Goal: Obtain resource: Download file/media

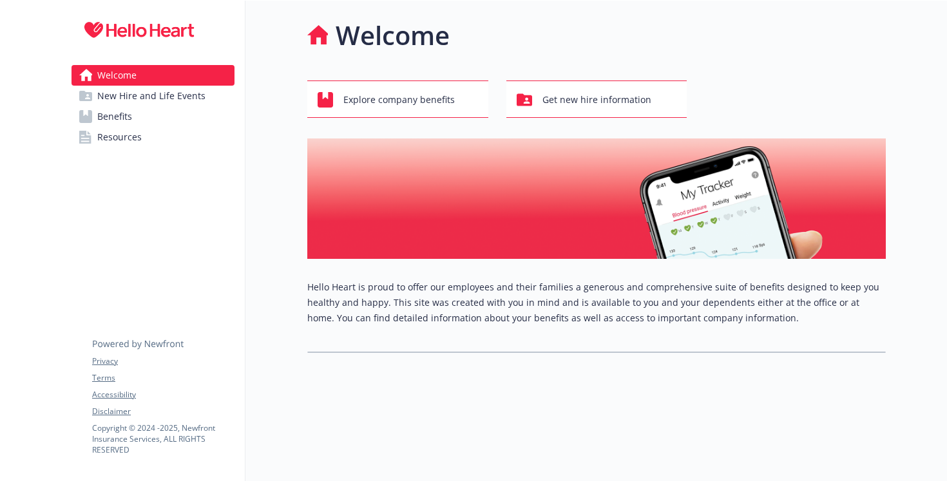
click at [104, 122] on span "Benefits" at bounding box center [114, 116] width 35 height 21
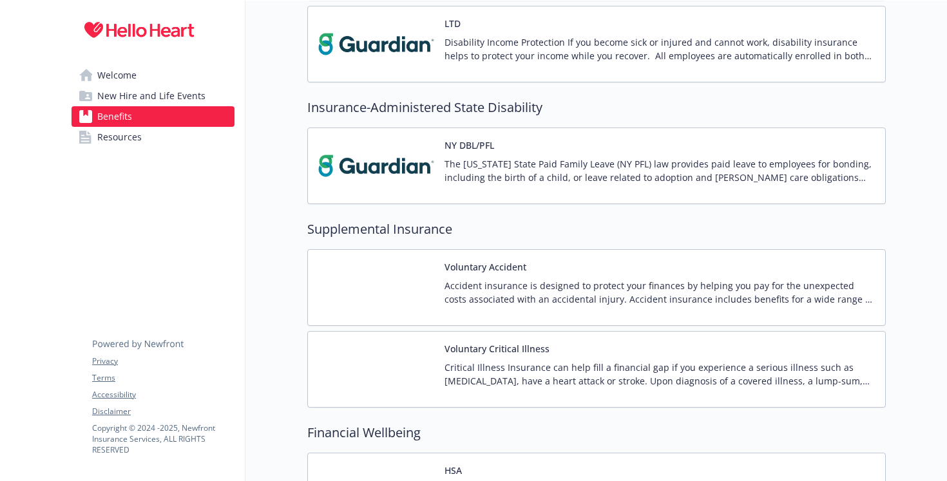
scroll to position [1117, 0]
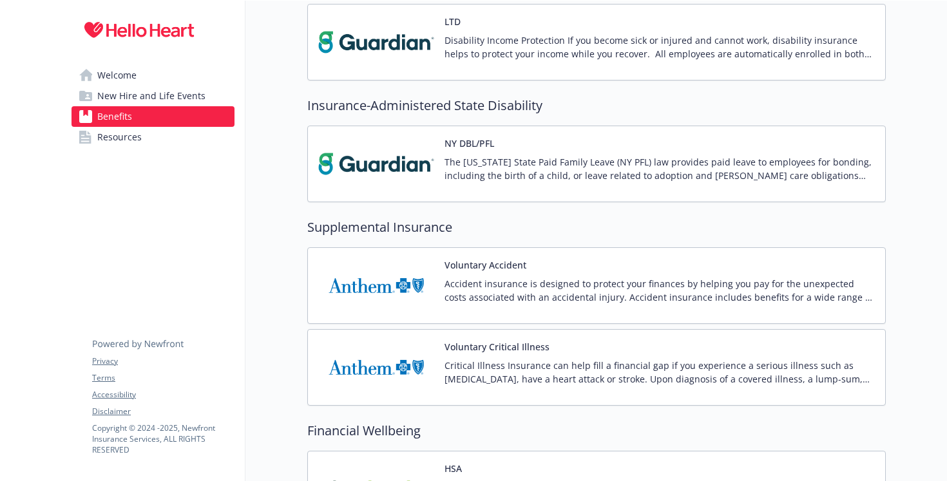
click at [125, 140] on span "Resources" at bounding box center [119, 137] width 44 height 21
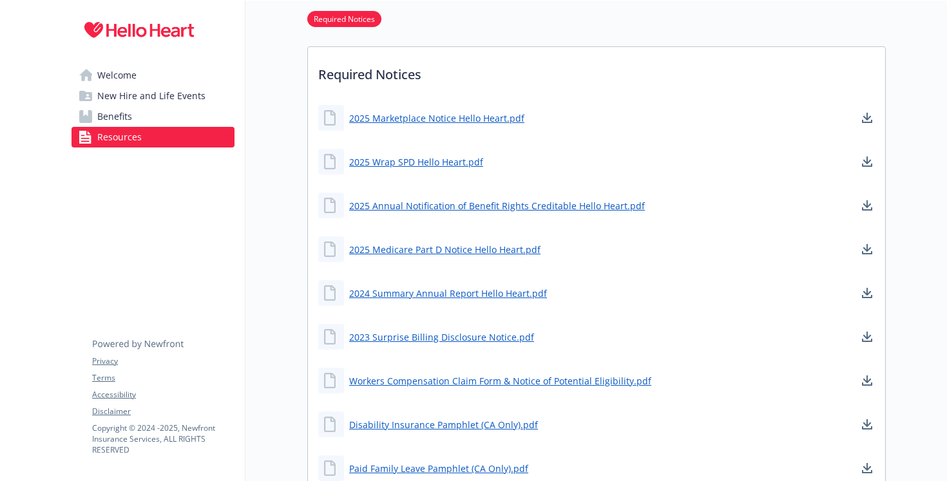
scroll to position [564, 0]
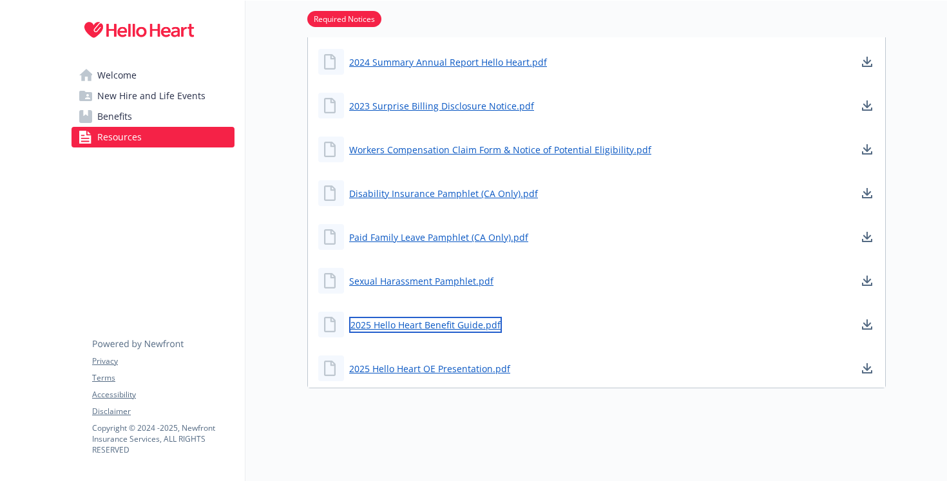
click at [398, 325] on link "2025 Hello Heart Benefit Guide.pdf" at bounding box center [425, 325] width 153 height 16
